Goal: Find specific page/section: Find specific page/section

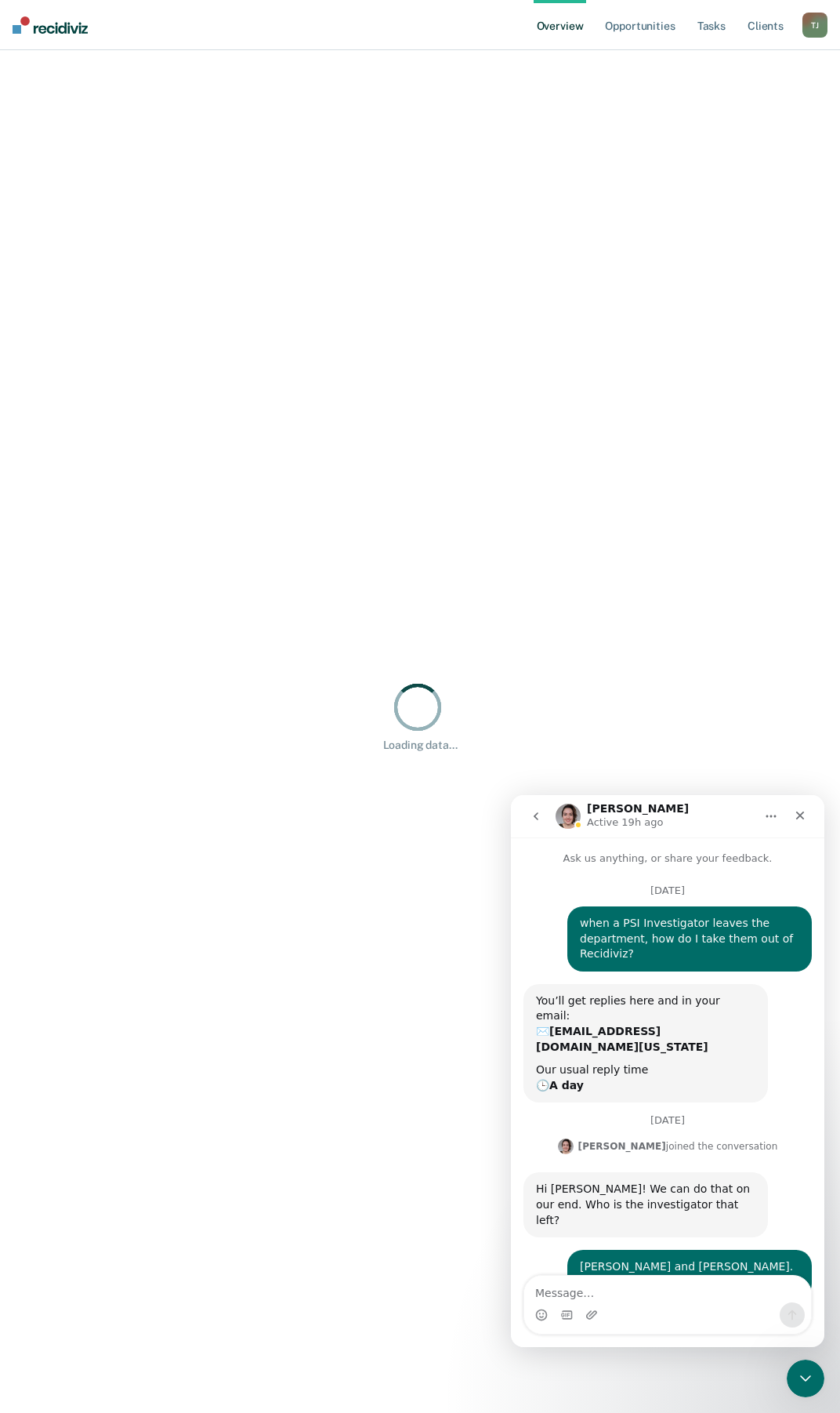
scroll to position [64, 0]
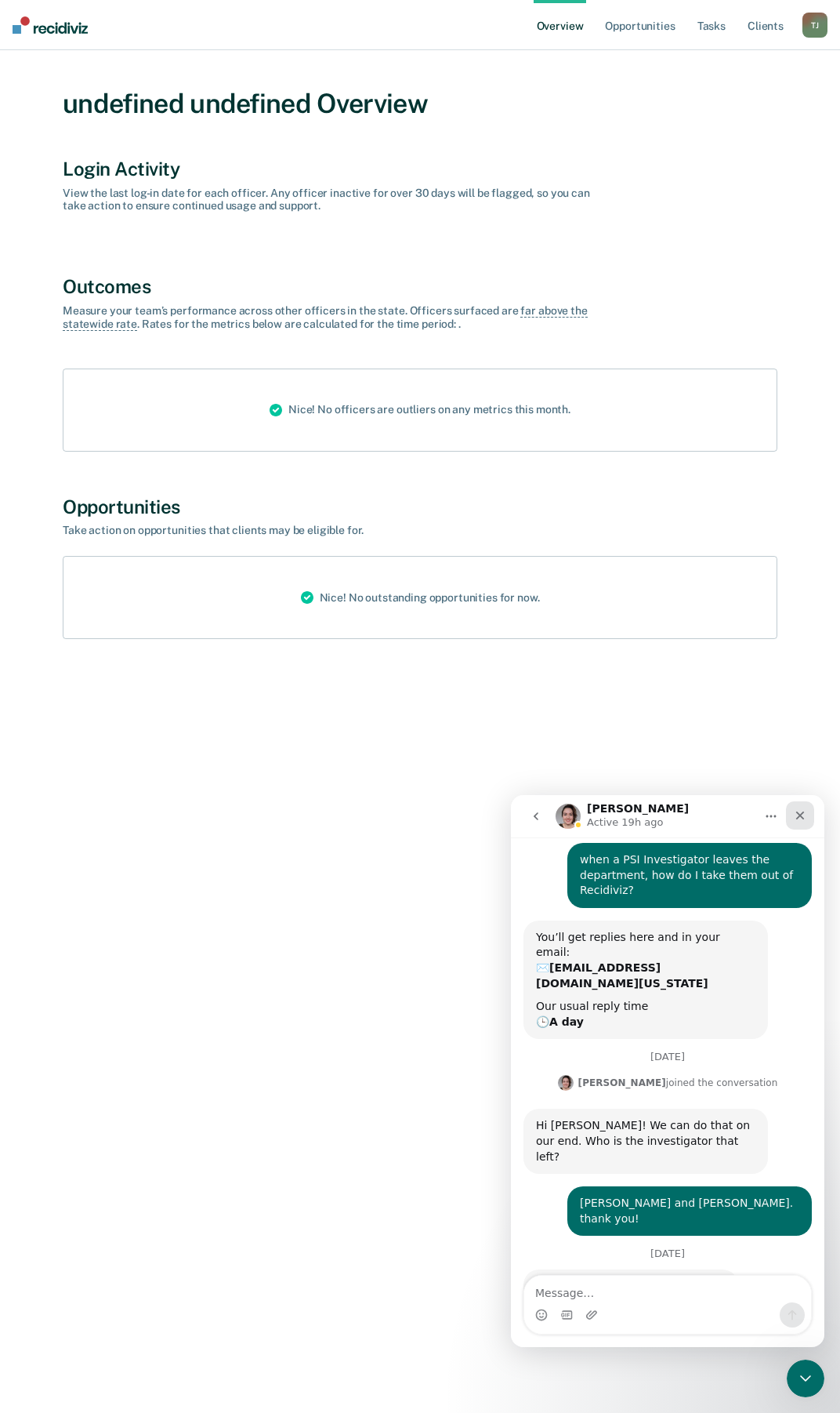
click at [804, 818] on icon "Close" at bounding box center [800, 815] width 8 height 8
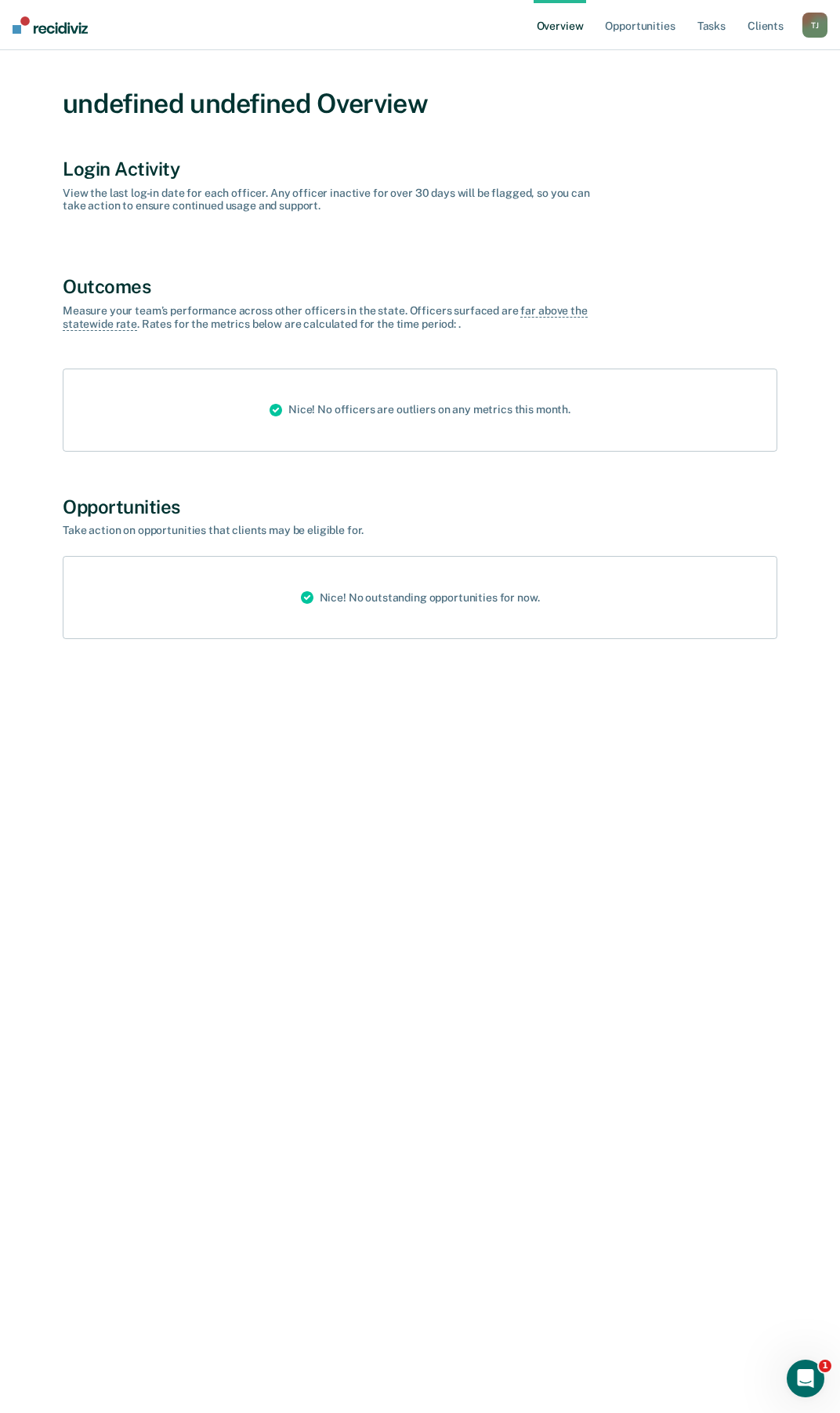
scroll to position [64, 0]
click at [808, 24] on div "T J" at bounding box center [815, 25] width 25 height 25
click at [715, 95] on link "Go to PSI Supervisor Dashboard" at bounding box center [735, 102] width 160 height 13
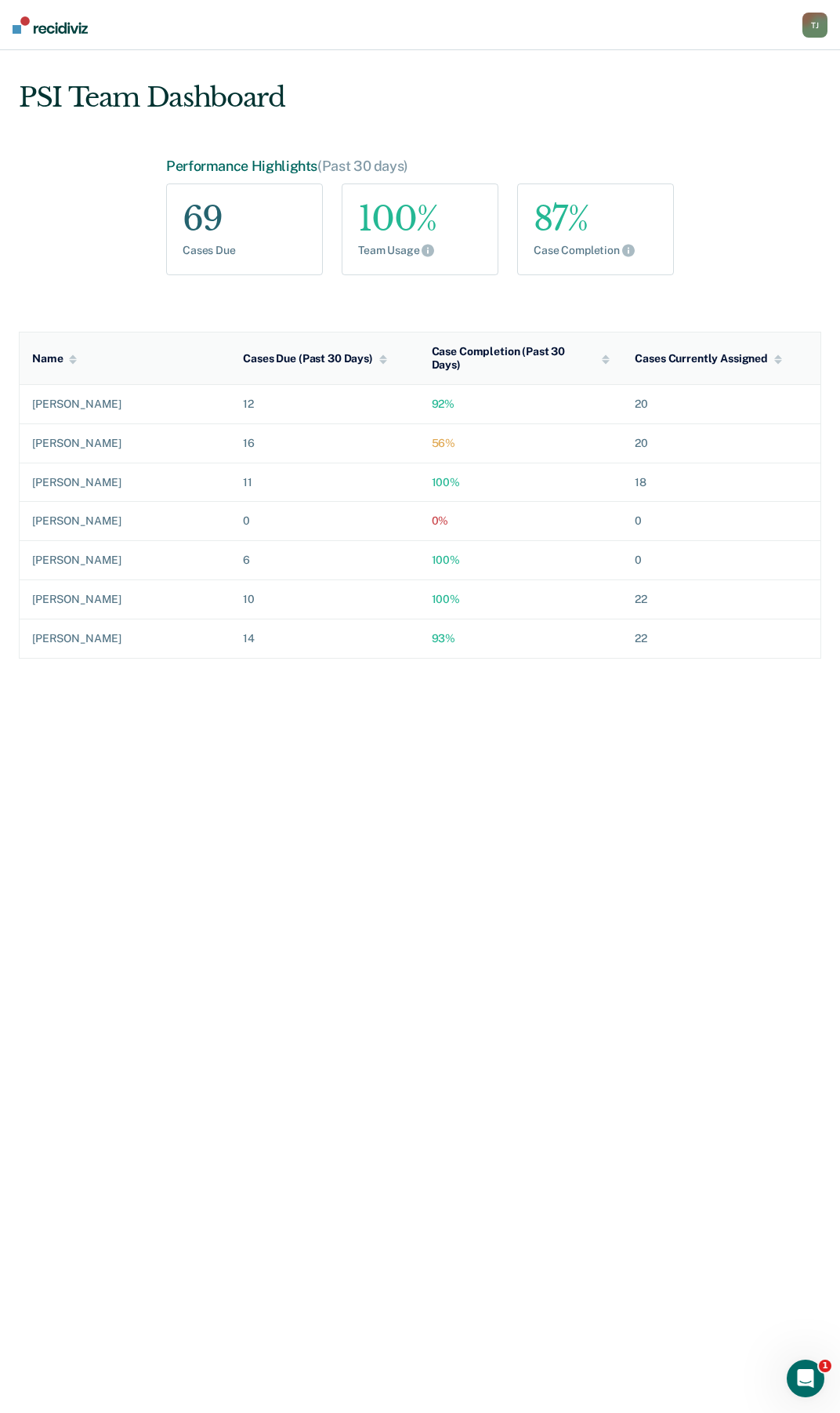
click at [432, 437] on div "56%" at bounding box center [521, 443] width 179 height 13
click at [434, 437] on div "56%" at bounding box center [521, 443] width 179 height 13
click at [116, 437] on div "[PERSON_NAME]" at bounding box center [125, 443] width 186 height 13
click at [799, 1376] on icon "Open Intercom Messenger" at bounding box center [804, 1377] width 26 height 26
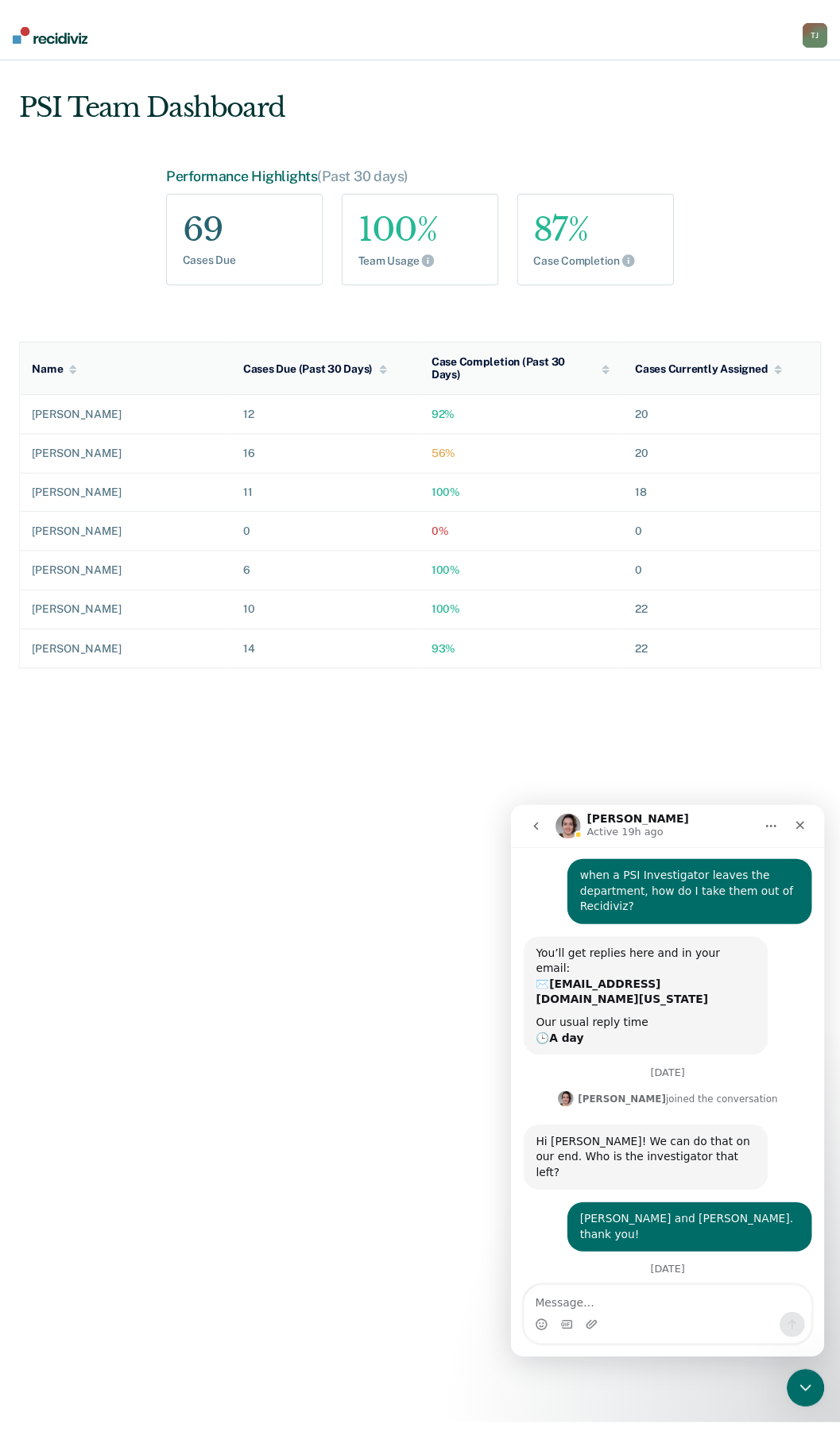
scroll to position [65, 0]
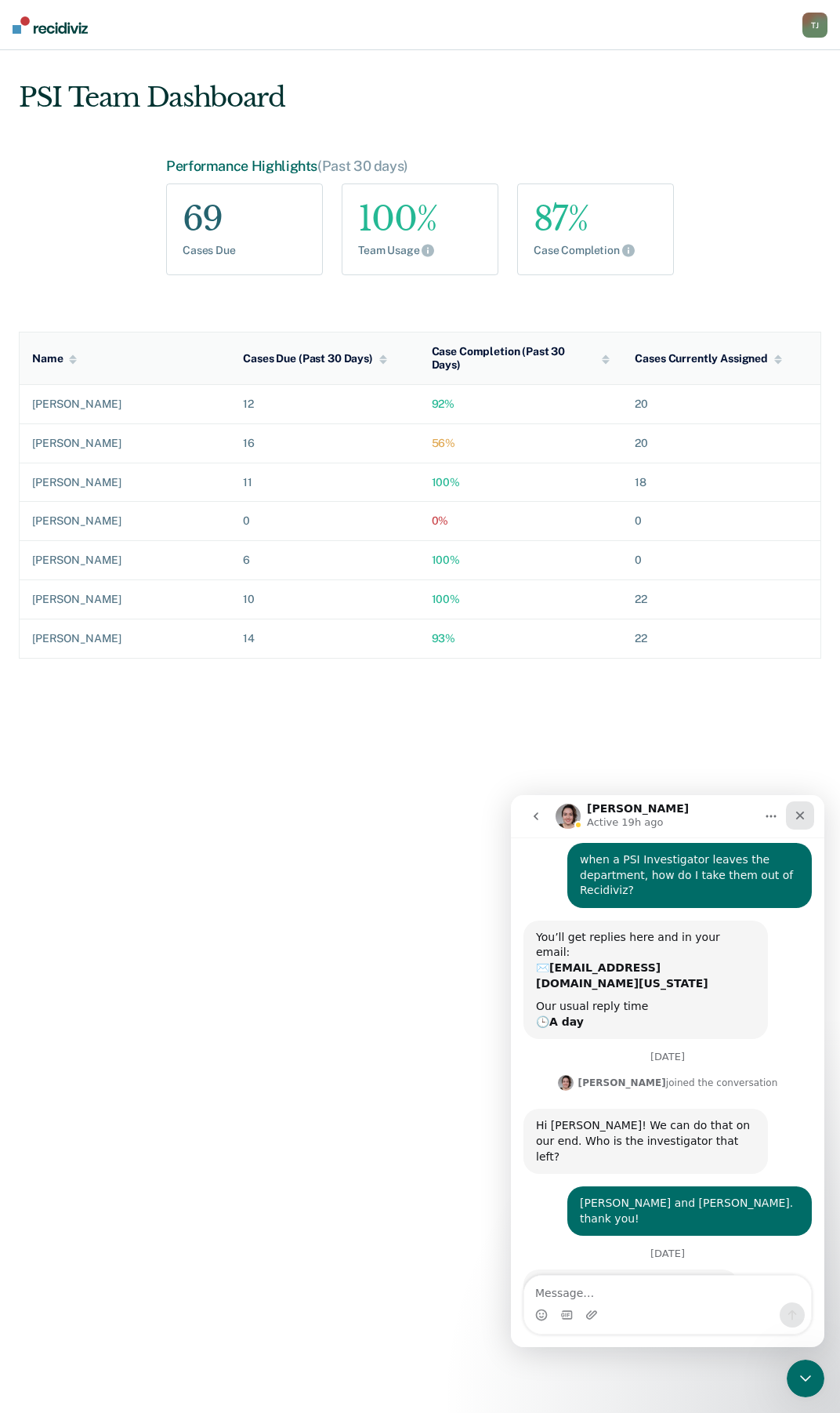
click at [802, 811] on icon "Close" at bounding box center [800, 815] width 13 height 13
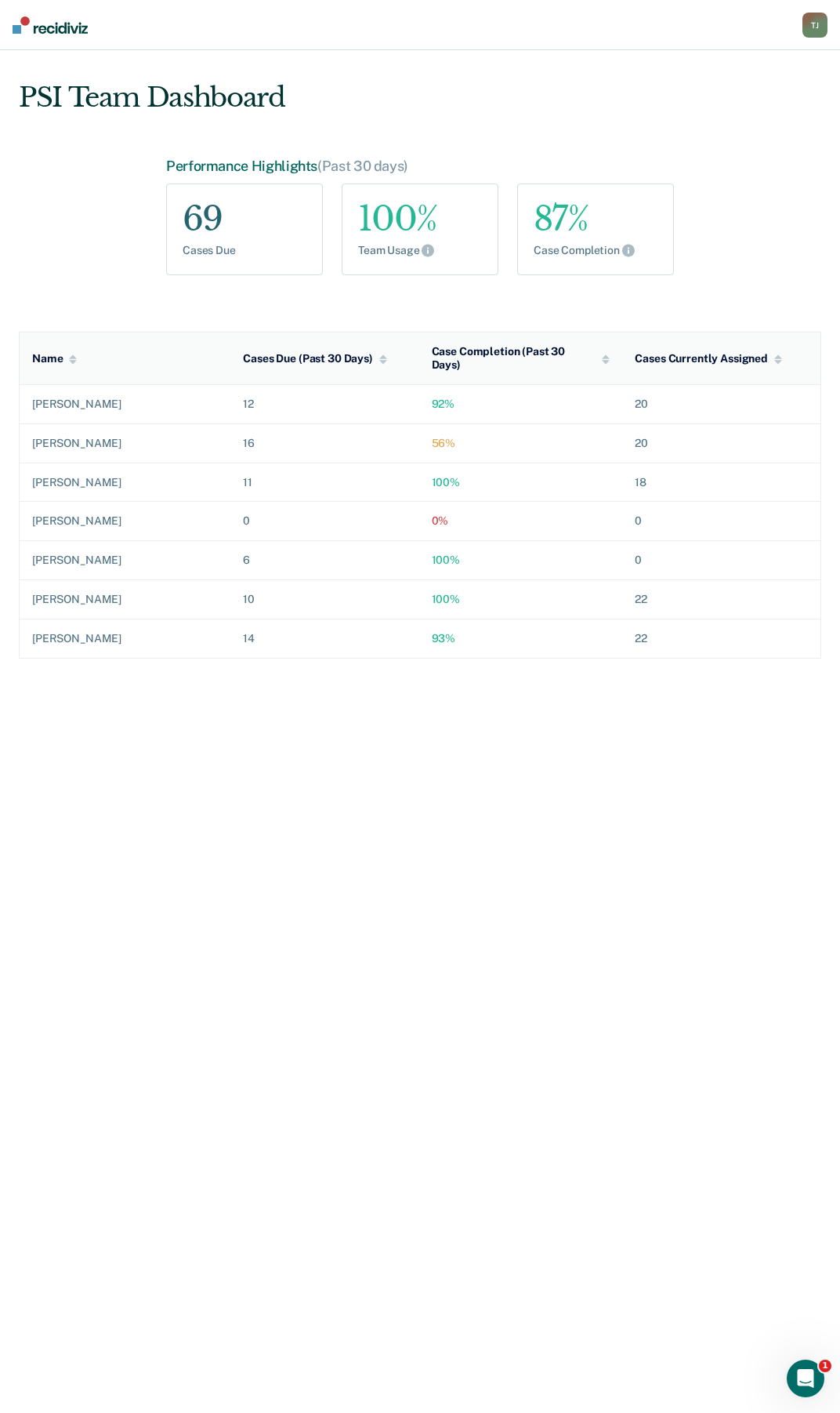
click at [809, 27] on div "T J" at bounding box center [815, 25] width 25 height 25
click at [692, 121] on link "Go to PSI Case Dashboard" at bounding box center [735, 121] width 160 height 13
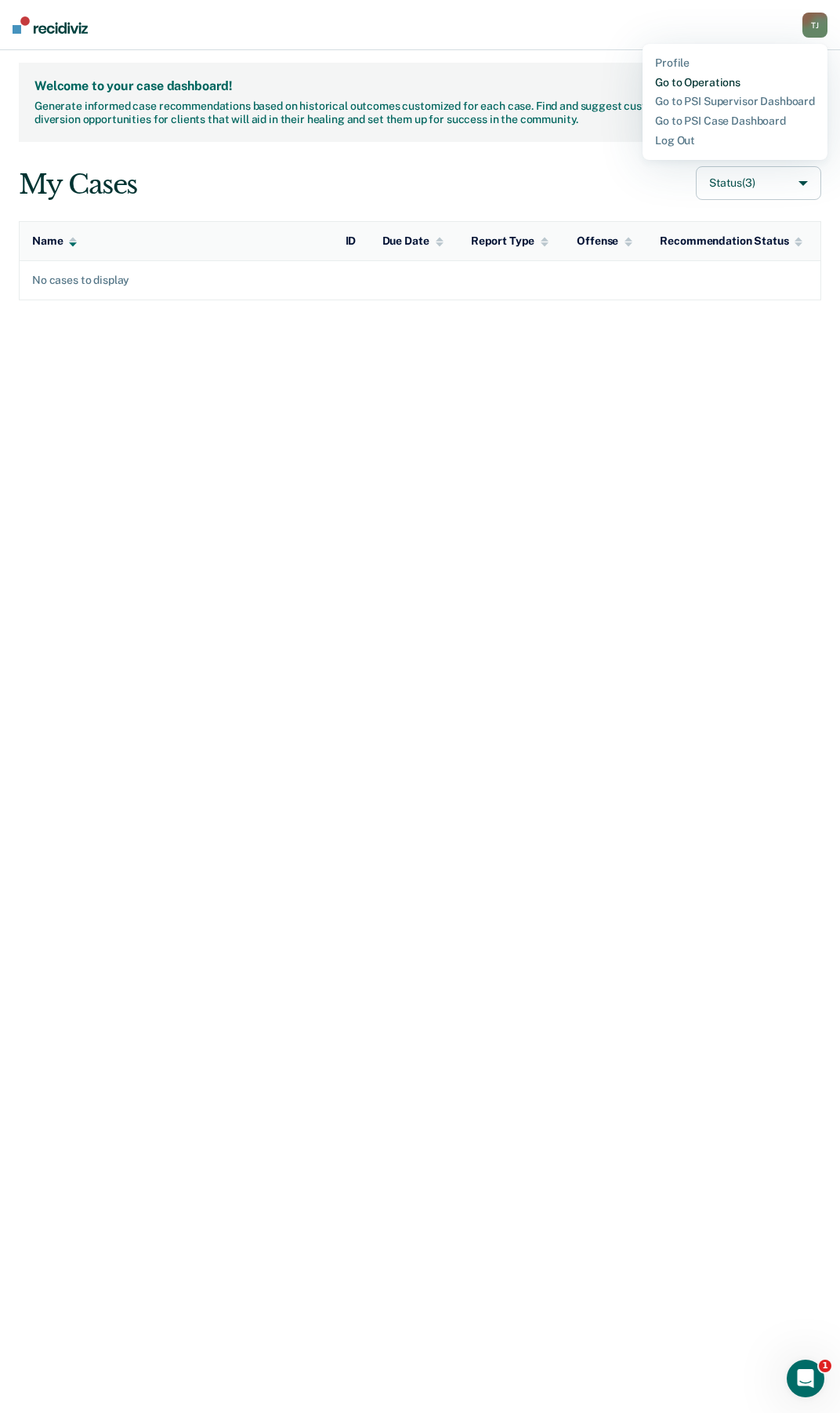
click at [722, 79] on link "Go to Operations" at bounding box center [735, 82] width 160 height 13
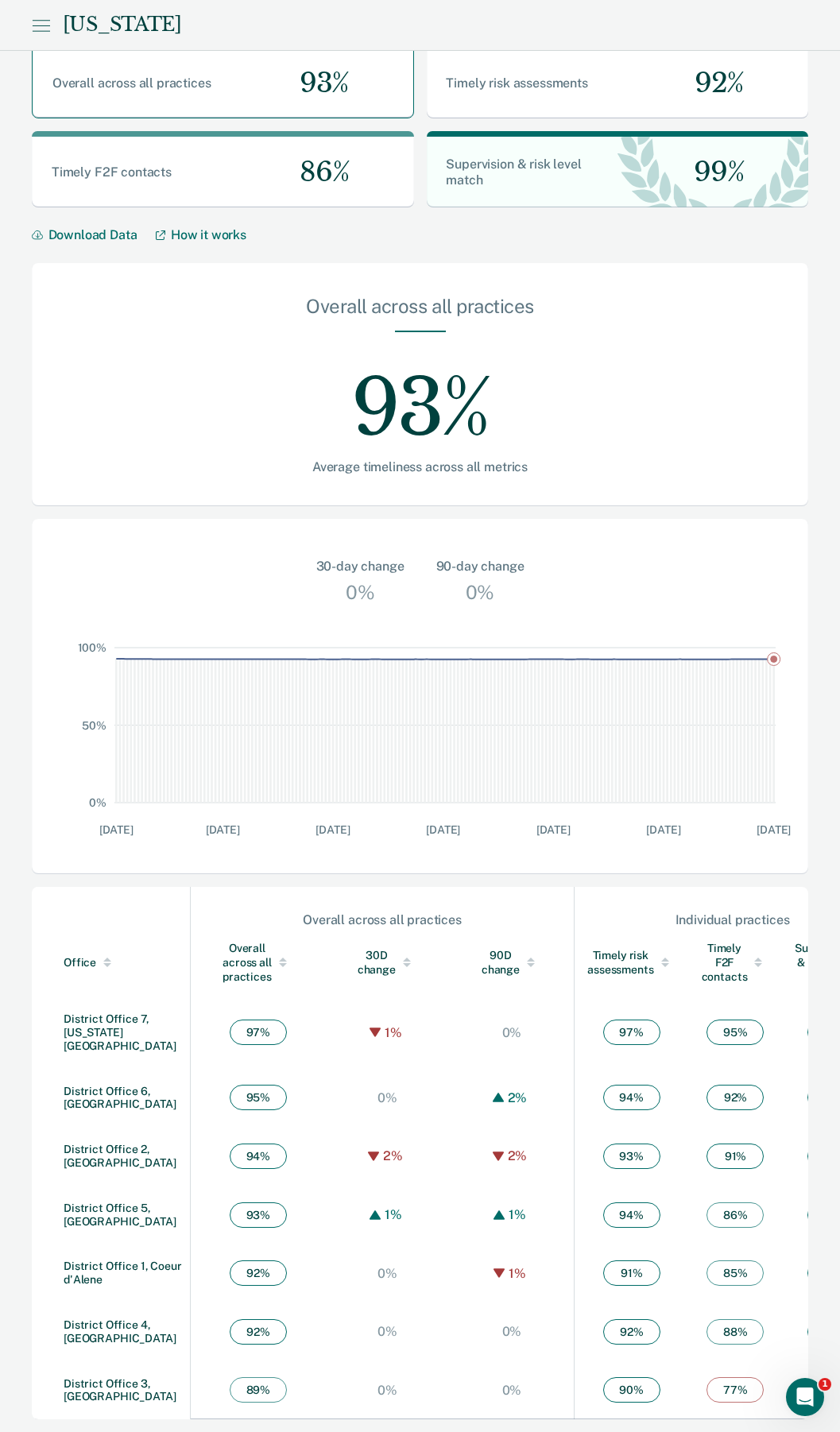
click at [239, 1215] on span "93 %" at bounding box center [258, 1214] width 57 height 25
click at [132, 1209] on link "District Office 5, [GEOGRAPHIC_DATA]" at bounding box center [120, 1214] width 112 height 26
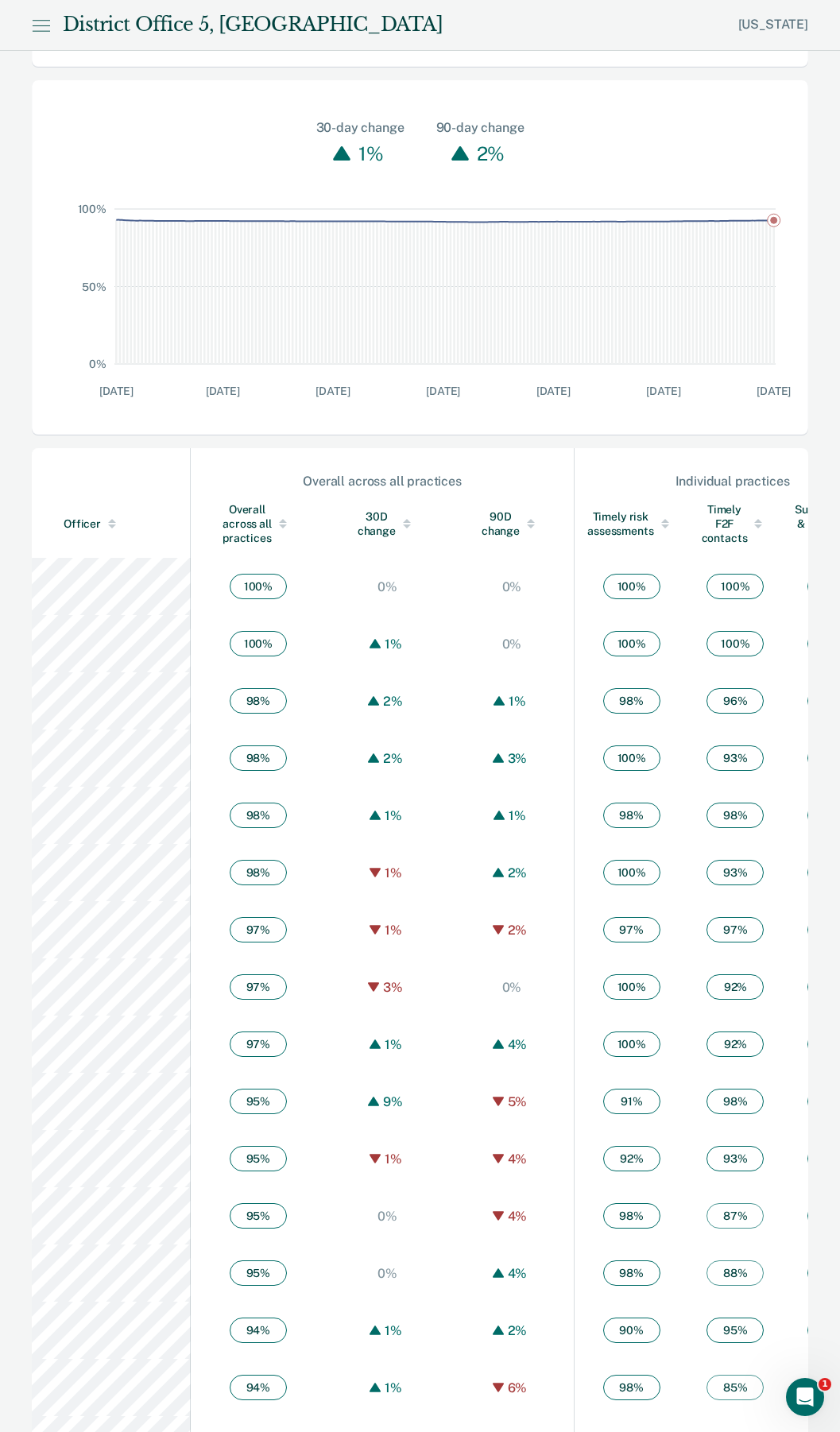
scroll to position [556, 0]
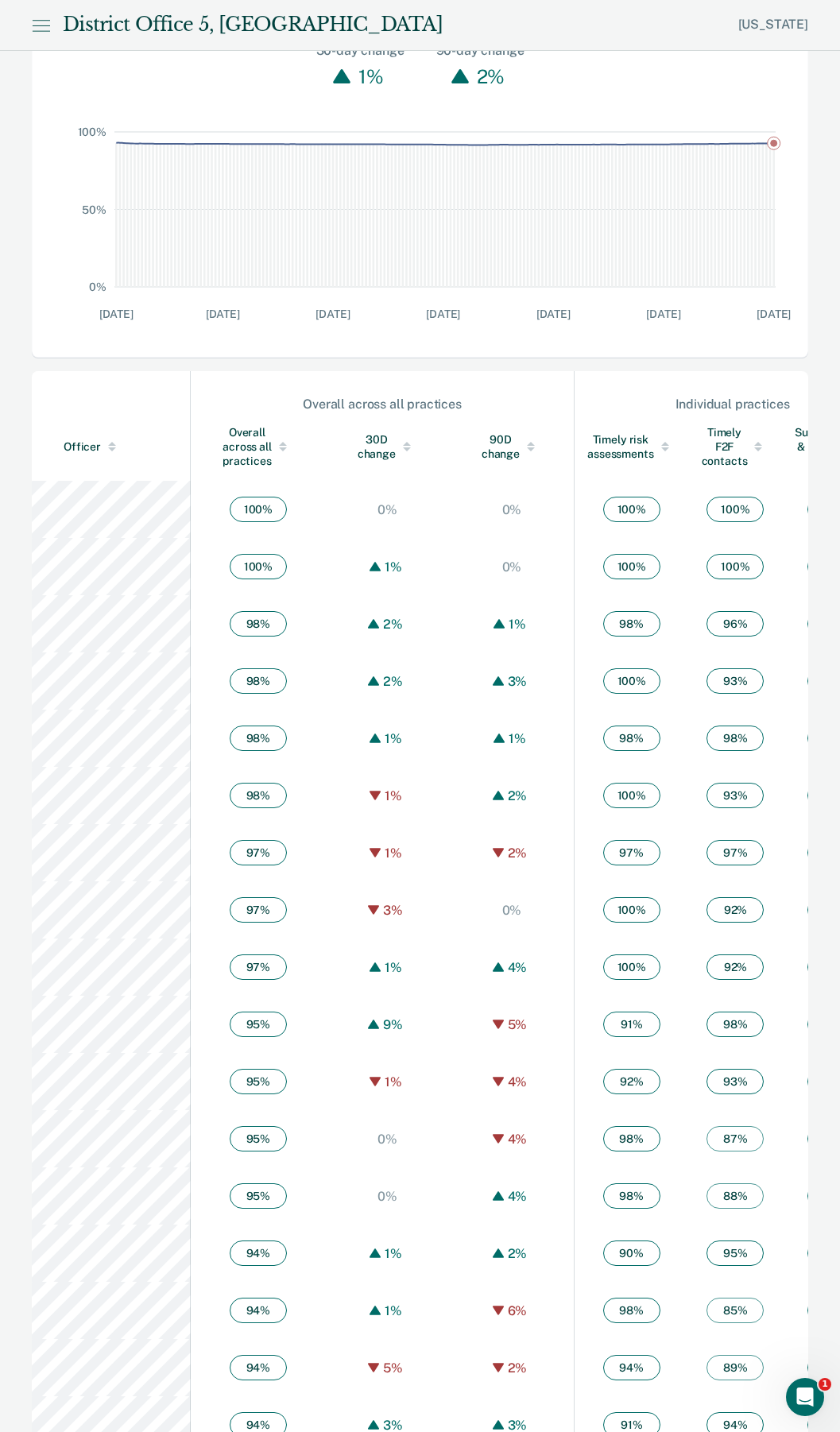
click at [283, 445] on div at bounding box center [282, 444] width 8 height 4
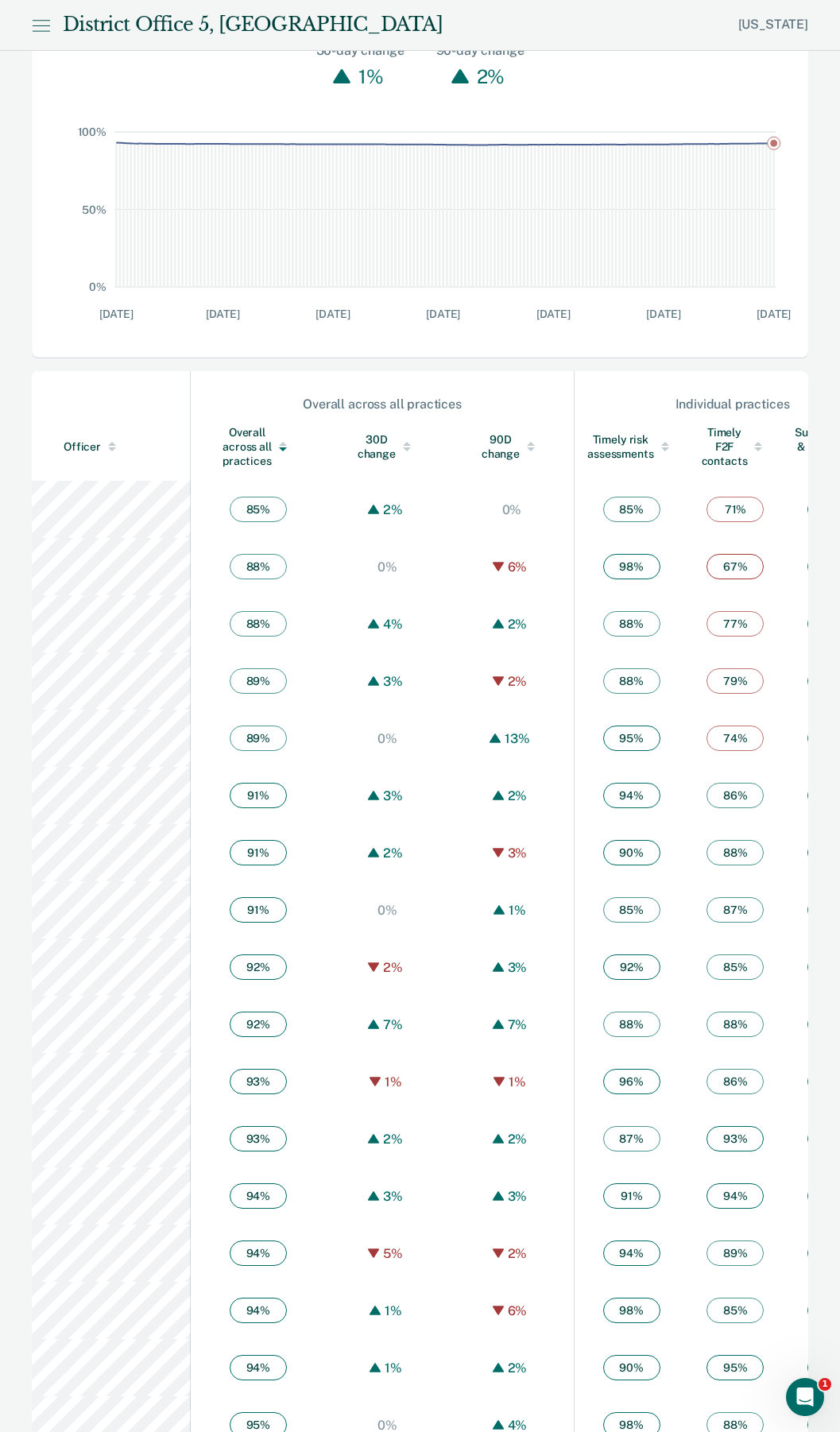
click at [283, 445] on div at bounding box center [282, 444] width 8 height 4
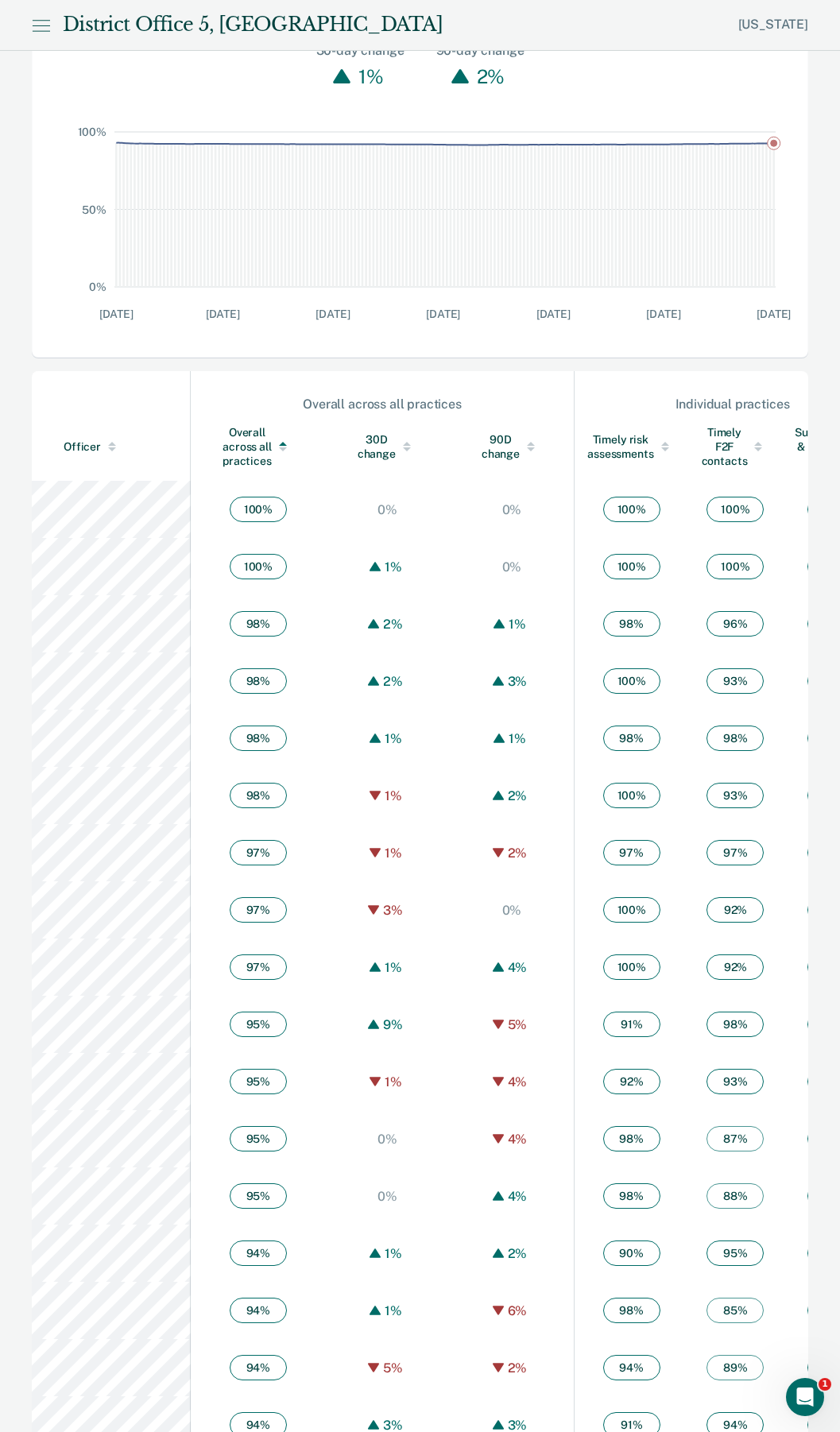
click at [280, 445] on div at bounding box center [282, 444] width 8 height 4
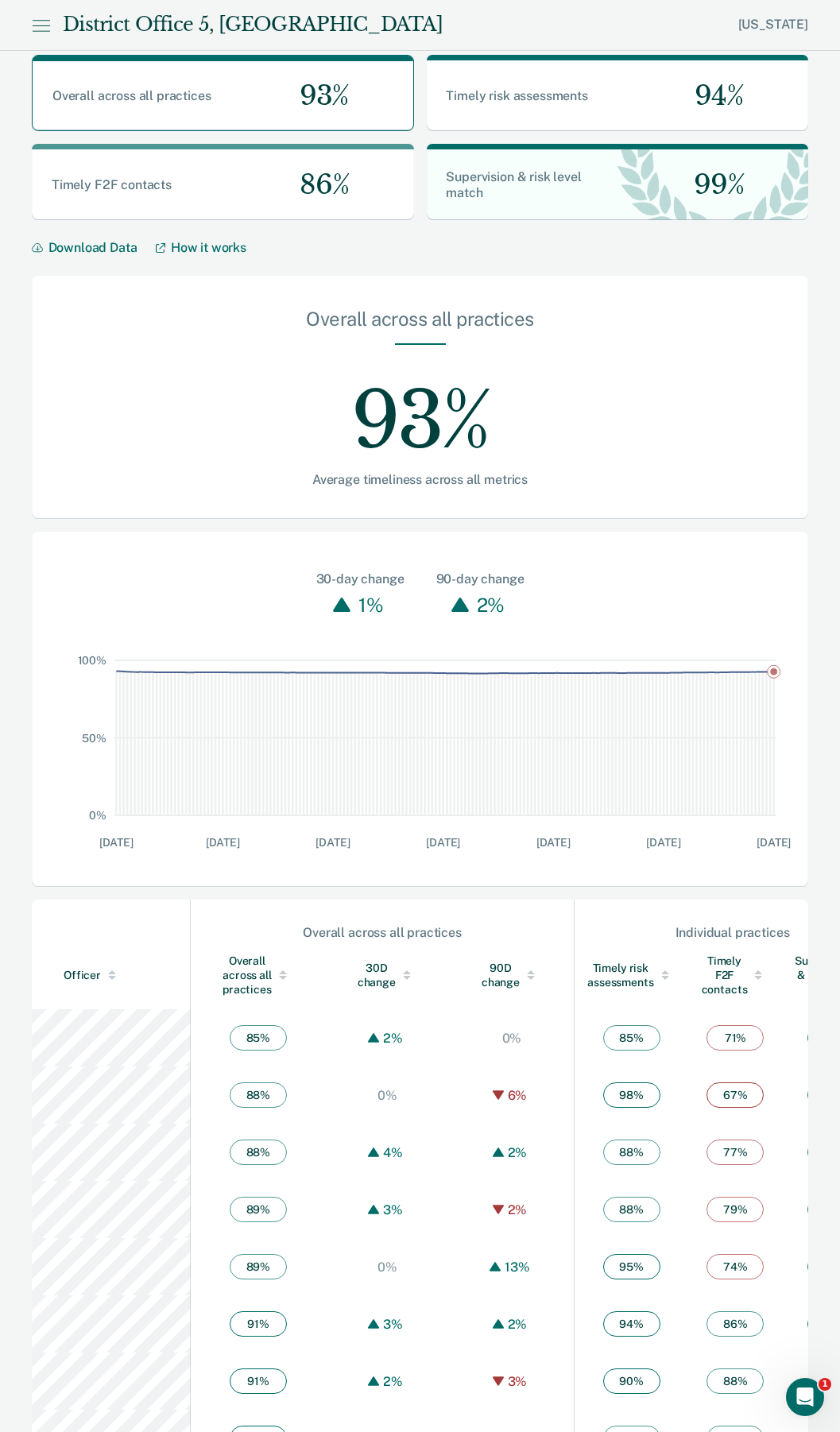
scroll to position [0, 0]
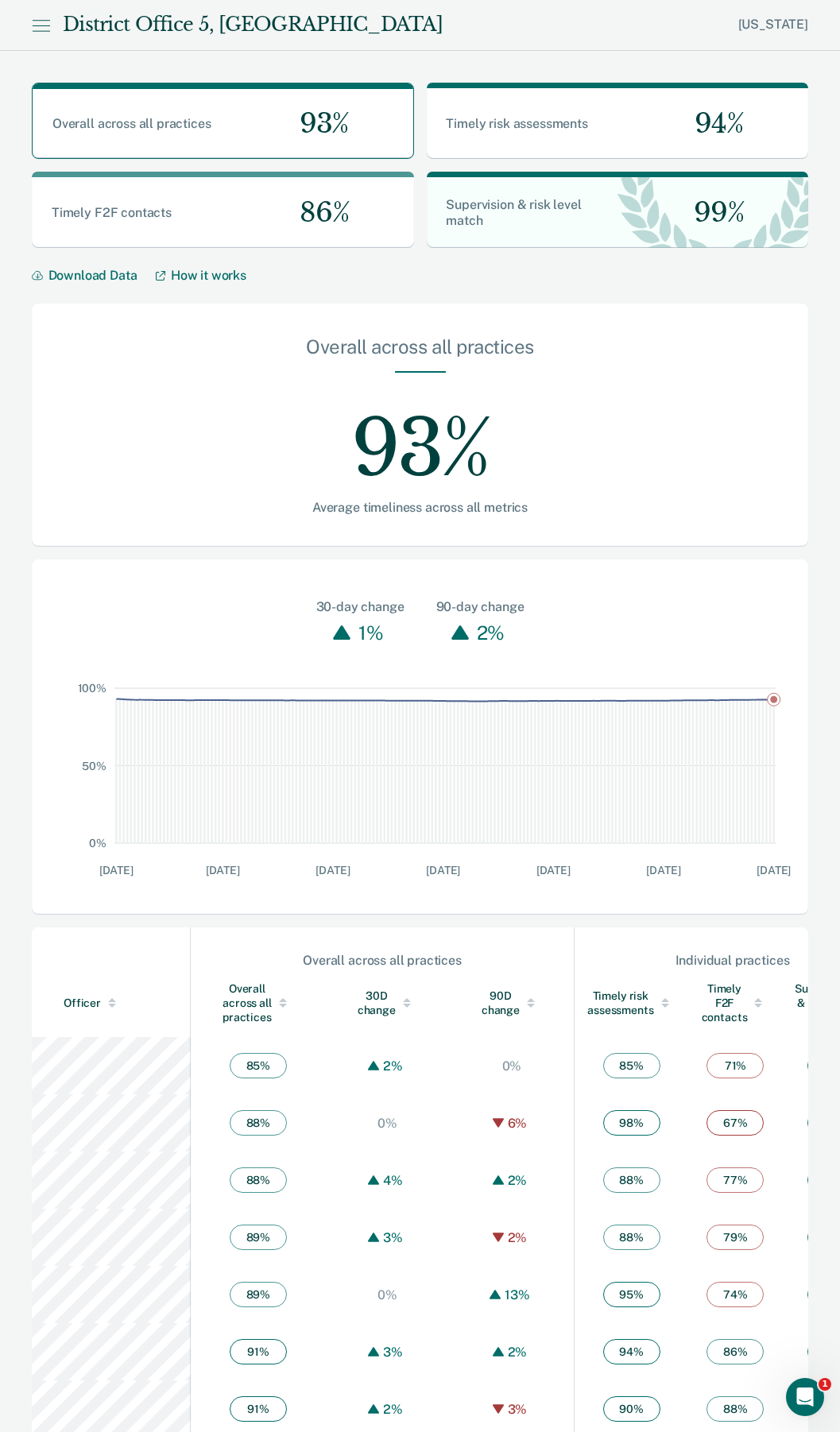
click at [41, 27] on icon at bounding box center [40, 25] width 18 height 19
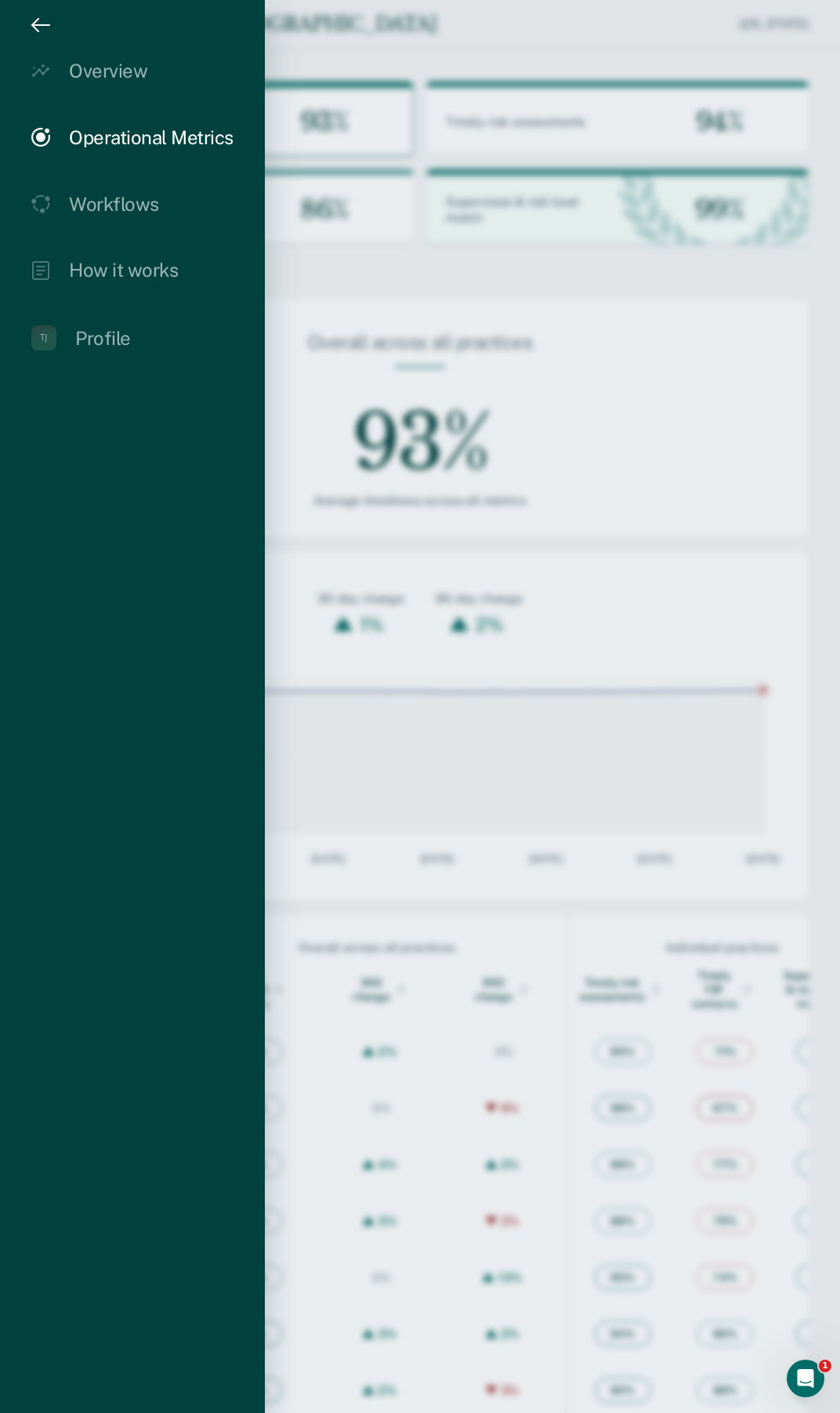
click at [33, 23] on icon "drawer" at bounding box center [35, 25] width 6 height 13
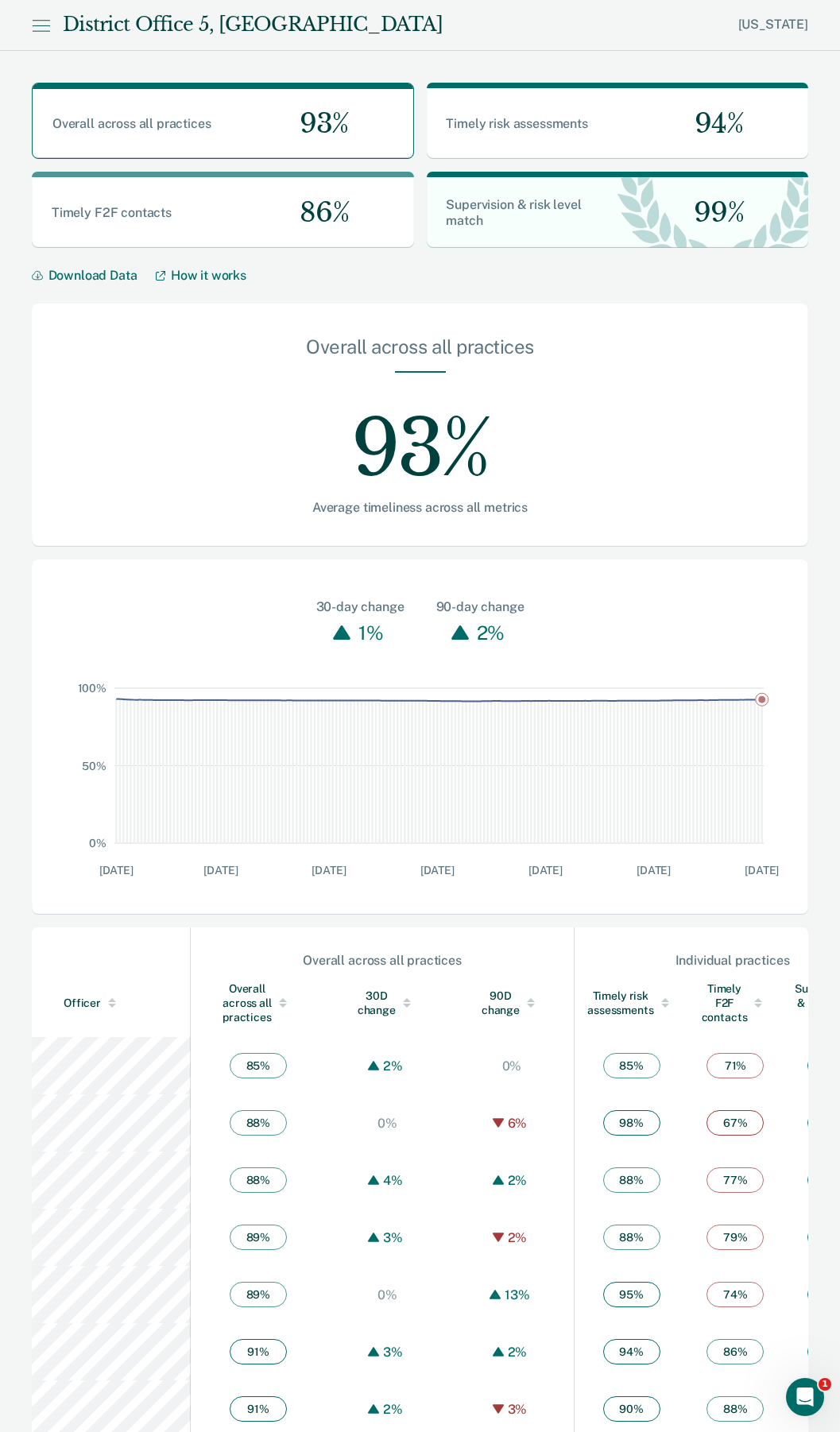
click at [70, 18] on div "District Office 5, [GEOGRAPHIC_DATA]" at bounding box center [252, 24] width 380 height 23
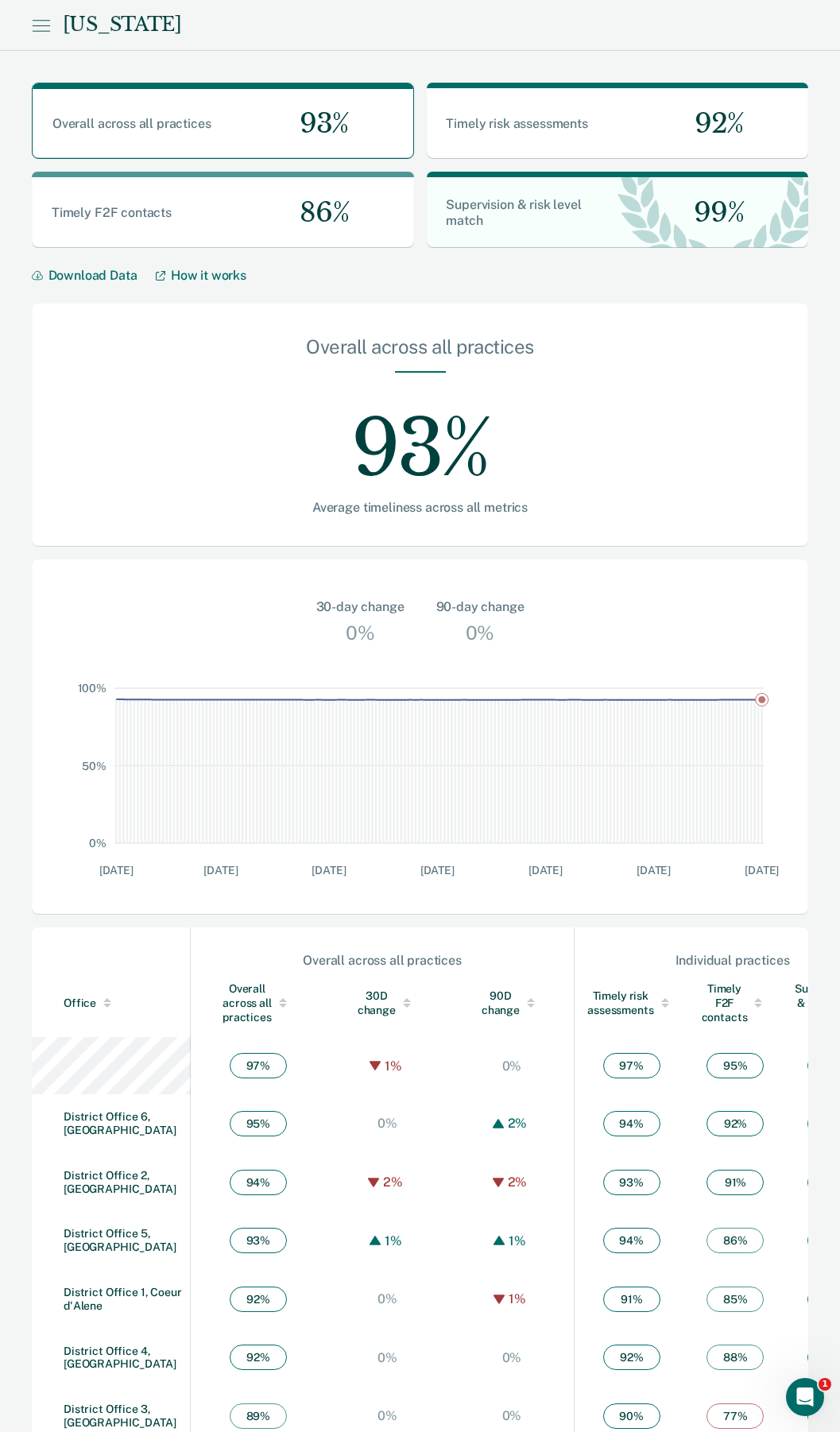
click at [50, 23] on icon at bounding box center [40, 25] width 18 height 19
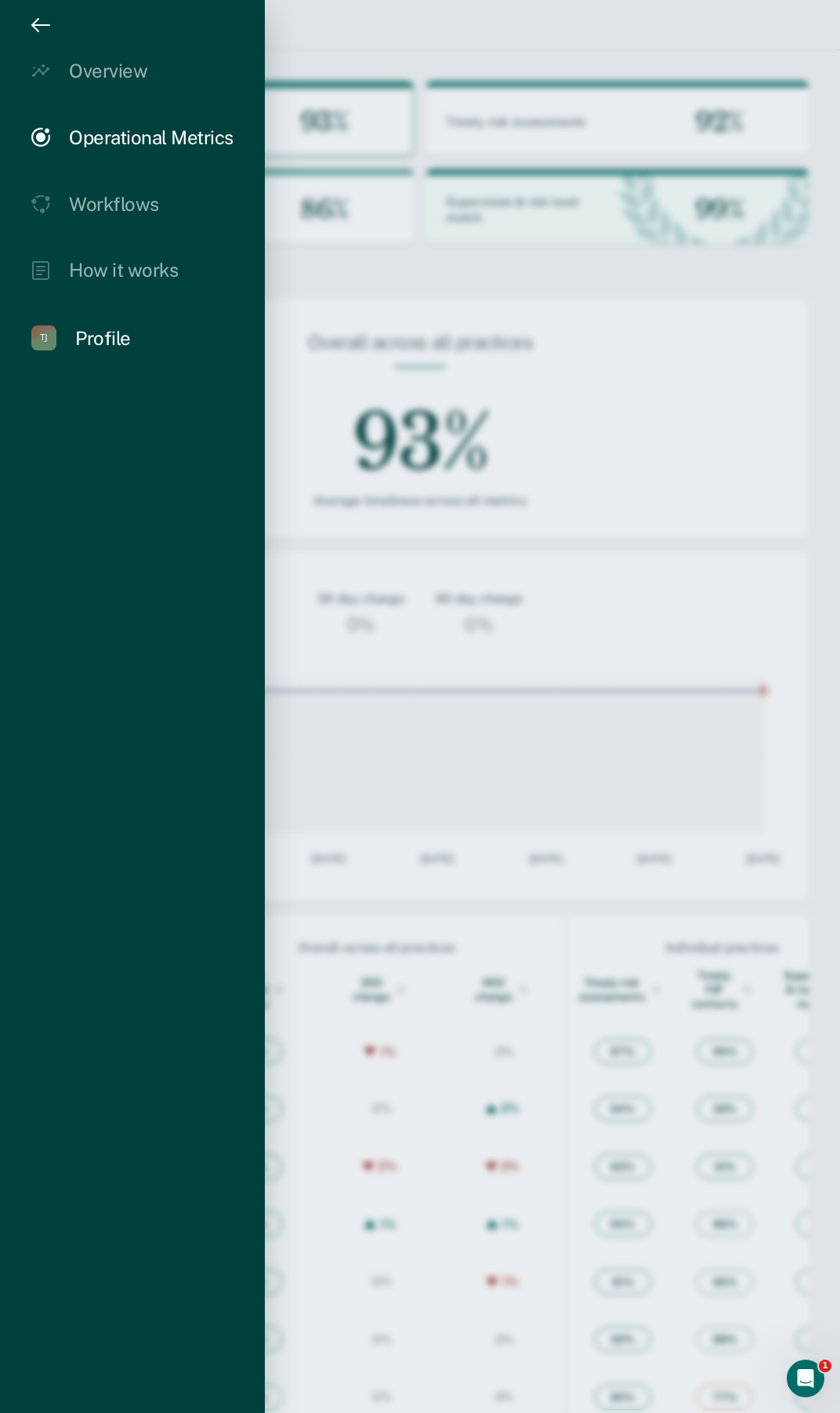
click at [92, 341] on div "Profile" at bounding box center [103, 338] width 56 height 23
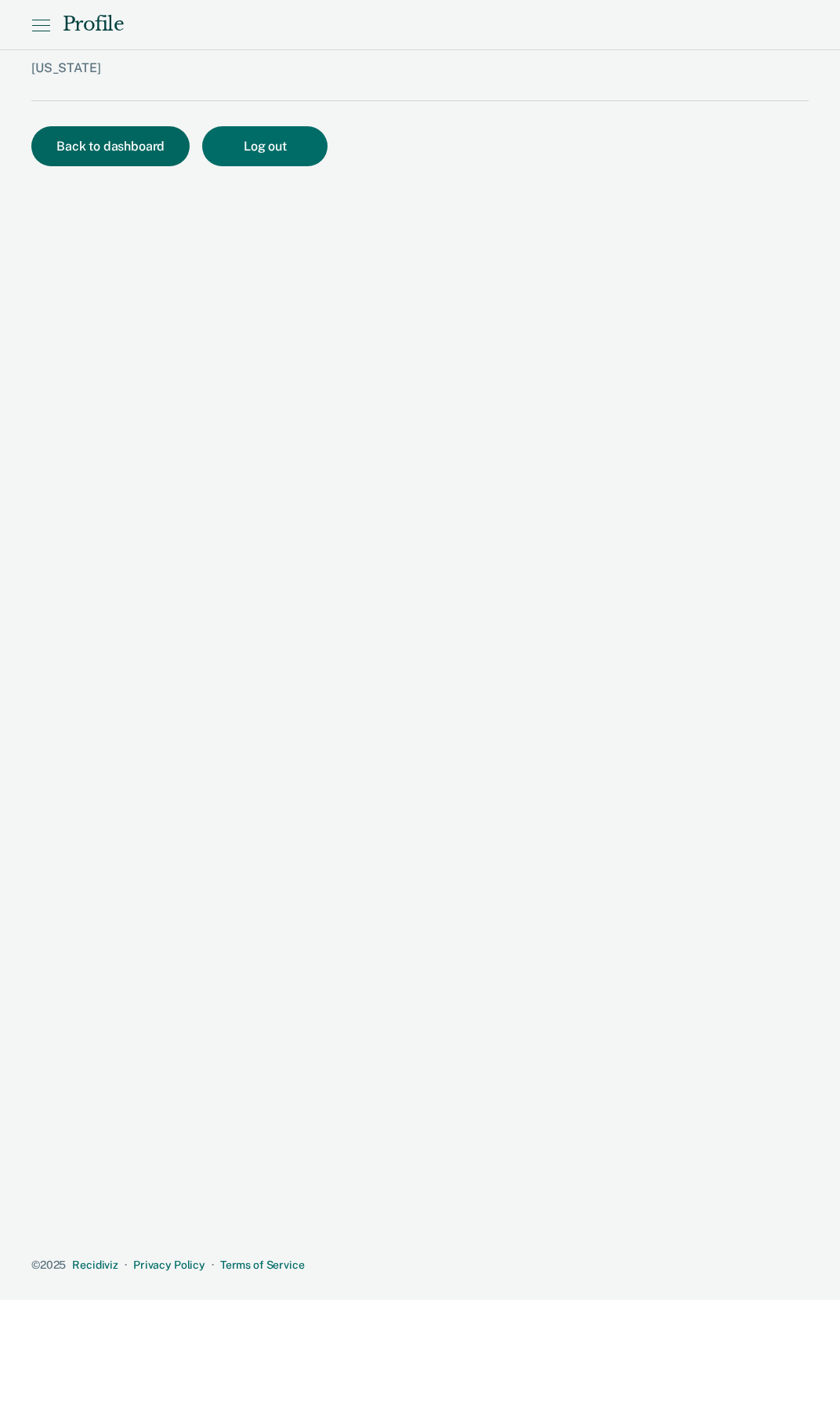
click at [108, 166] on button "Back to dashboard" at bounding box center [110, 145] width 158 height 40
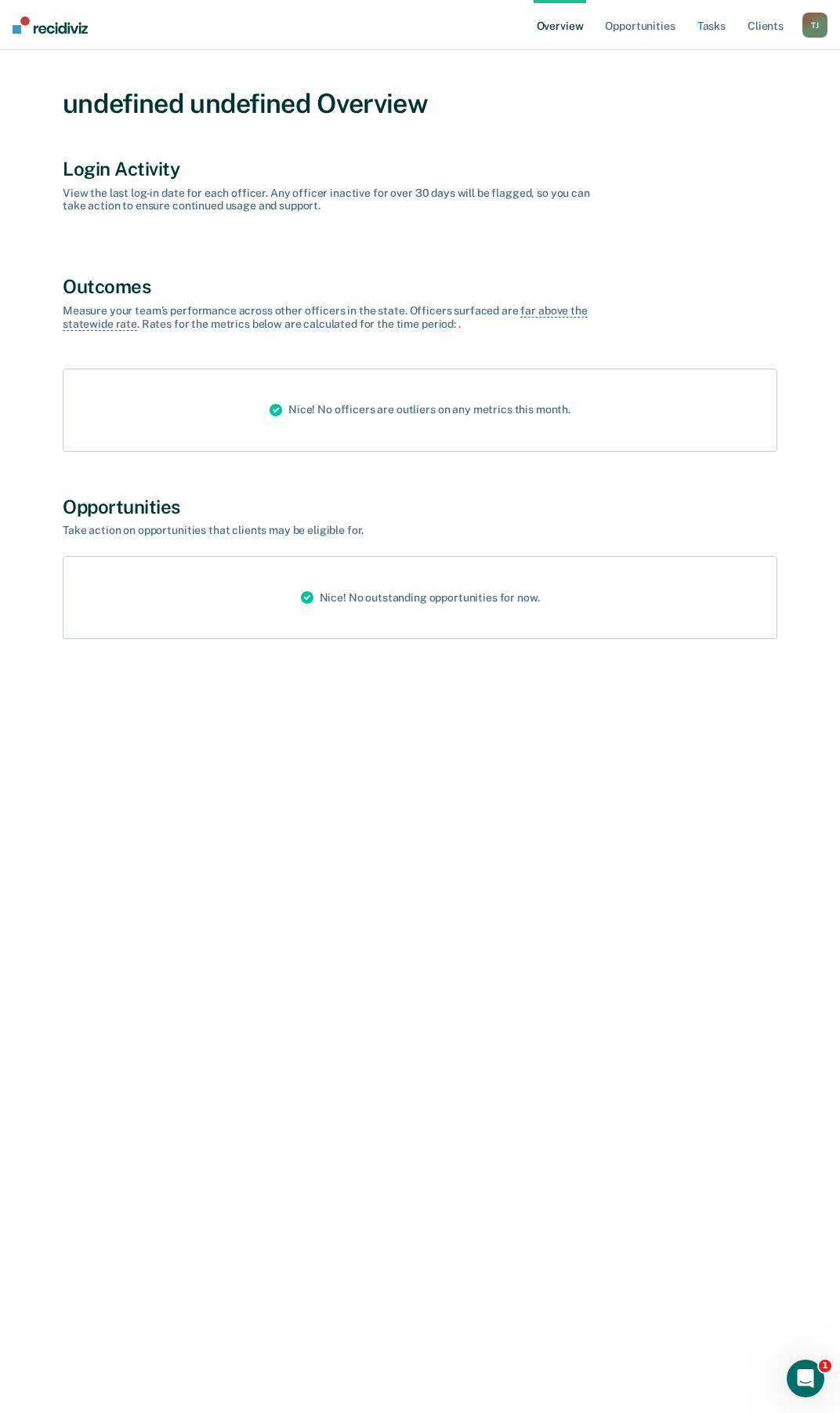
click at [820, 22] on div "T J" at bounding box center [815, 25] width 25 height 25
click at [695, 104] on link "Go to PSI Supervisor Dashboard" at bounding box center [735, 102] width 160 height 13
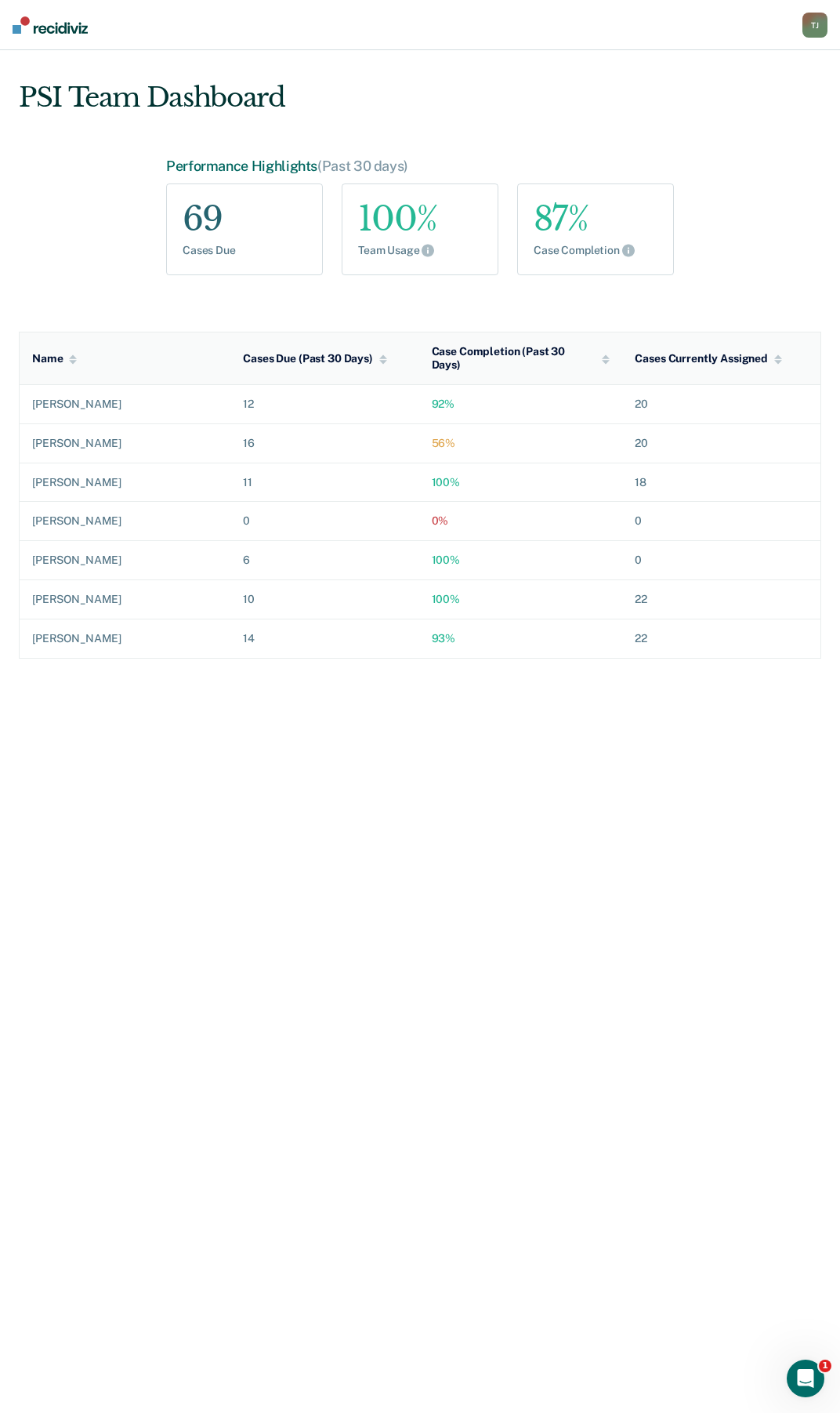
click at [116, 437] on div "[PERSON_NAME]" at bounding box center [125, 443] width 186 height 13
drag, startPoint x: 212, startPoint y: 418, endPoint x: 401, endPoint y: 446, distance: 191.1
click at [217, 424] on tr "[PERSON_NAME] 16 56% 20" at bounding box center [420, 443] width 802 height 39
click at [435, 437] on div "56%" at bounding box center [521, 443] width 179 height 13
click at [642, 432] on td "20" at bounding box center [722, 443] width 198 height 39
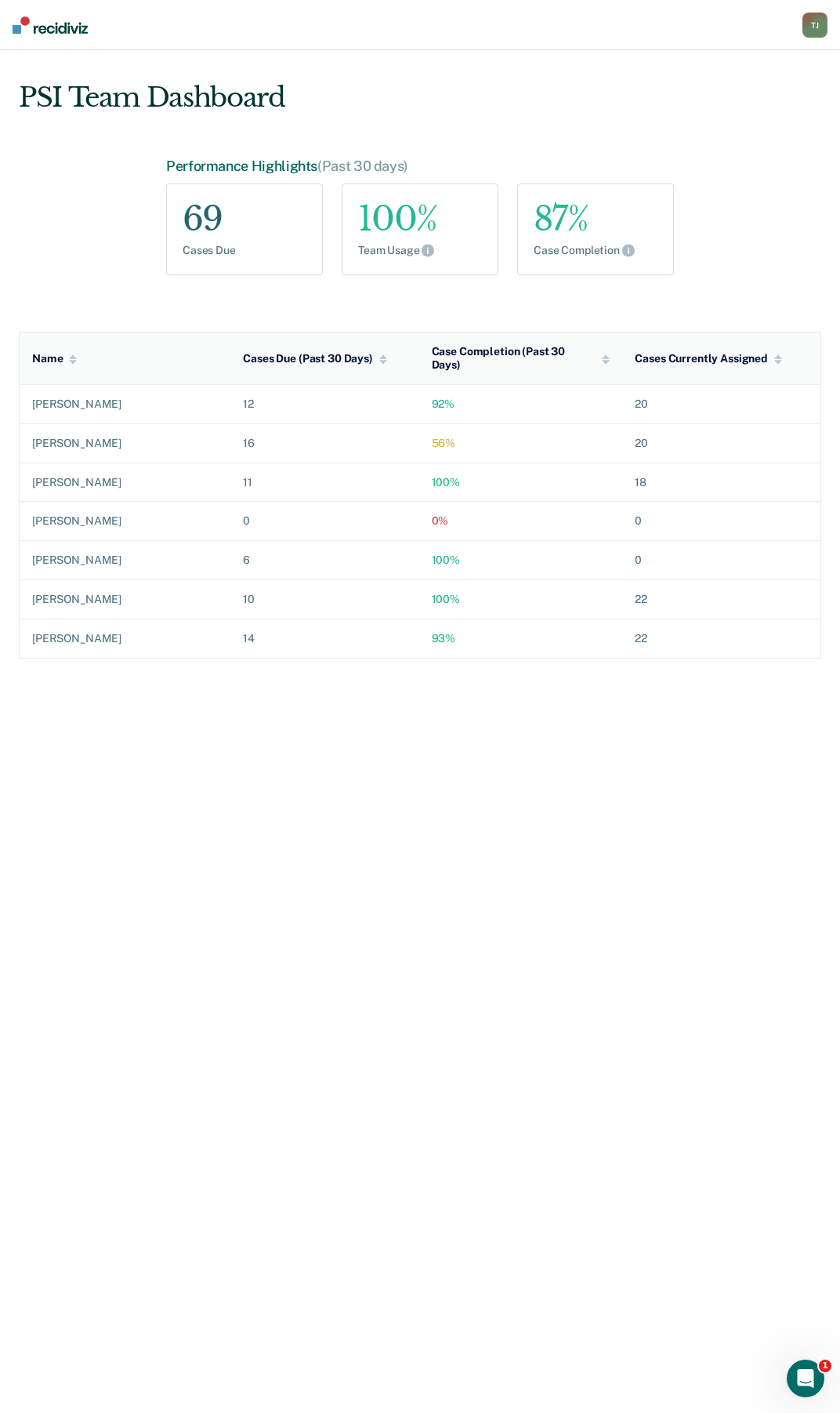
drag, startPoint x: 642, startPoint y: 432, endPoint x: 545, endPoint y: 444, distance: 97.7
click at [641, 432] on td "20" at bounding box center [722, 443] width 198 height 39
click at [434, 424] on td "56%" at bounding box center [521, 443] width 204 height 39
click at [230, 432] on td "16" at bounding box center [324, 443] width 188 height 39
